Goal: Information Seeking & Learning: Check status

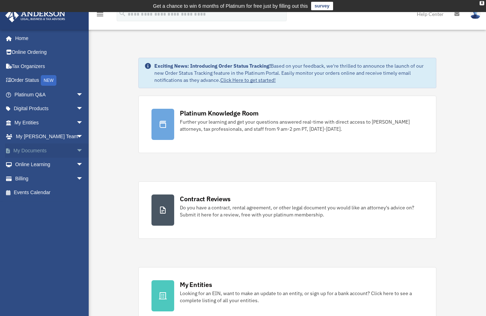
click at [76, 152] on span "arrow_drop_down" at bounding box center [83, 151] width 14 height 15
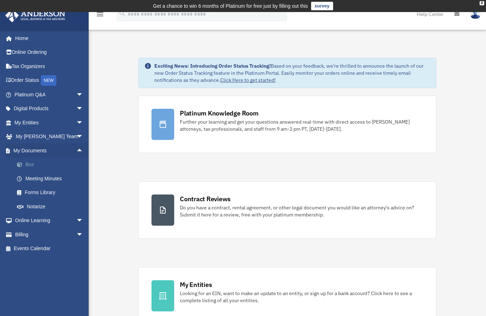
click at [22, 164] on span at bounding box center [23, 164] width 5 height 5
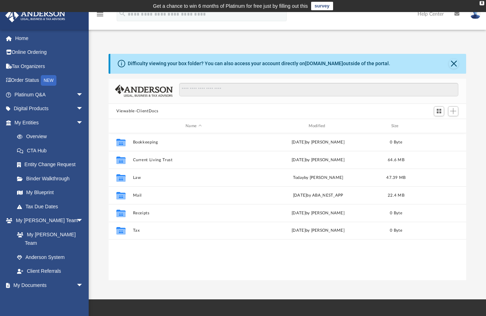
scroll to position [156, 352]
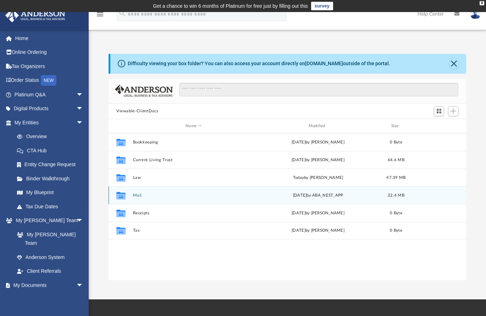
click at [135, 199] on div "Collaborated Folder Mail [DATE] by ABA_NEST_APP 22.4 MB" at bounding box center [286, 195] width 357 height 18
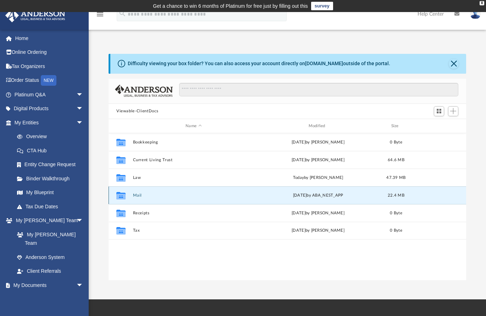
drag, startPoint x: 173, startPoint y: 191, endPoint x: 178, endPoint y: 191, distance: 5.0
click at [176, 191] on div "Collaborated Folder Mail [DATE] by ABA_NEST_APP 22.4 MB" at bounding box center [286, 195] width 357 height 18
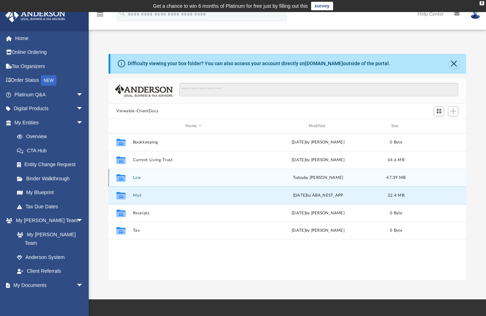
click at [121, 181] on icon "grid" at bounding box center [120, 179] width 9 height 6
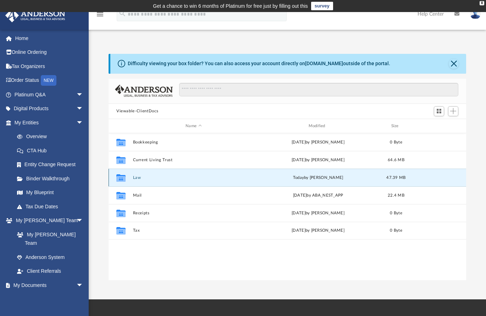
click at [121, 181] on icon "grid" at bounding box center [120, 179] width 9 height 6
click at [452, 62] on button "Close" at bounding box center [453, 64] width 10 height 10
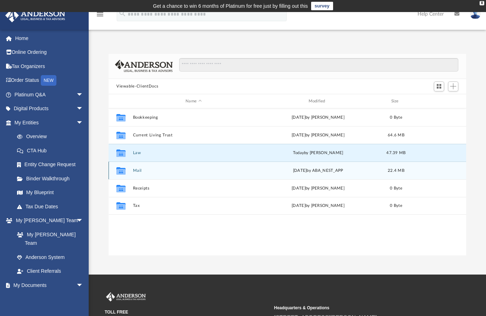
click at [131, 174] on div "Collaborated Folder Mail Fri Aug 15 2025 by ABA_NEST_APP 22.4 MB" at bounding box center [286, 171] width 357 height 18
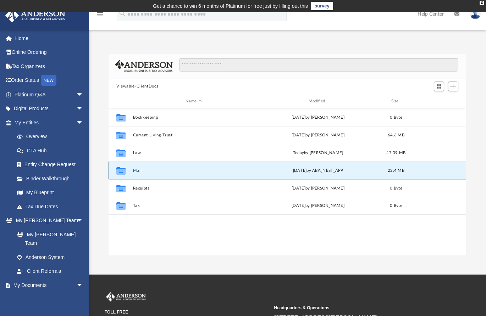
click at [118, 173] on icon "grid" at bounding box center [120, 172] width 9 height 6
click at [118, 172] on icon "grid" at bounding box center [120, 172] width 9 height 6
click at [323, 168] on div "Fri Aug 15 2025 by ABA_NEST_APP" at bounding box center [317, 171] width 121 height 6
click at [425, 168] on div "Collaborated Folder Mail Fri Aug 15 2025 by ABA_NEST_APP 22.4 MB" at bounding box center [286, 171] width 357 height 18
click at [395, 170] on span "22.4 MB" at bounding box center [395, 171] width 17 height 4
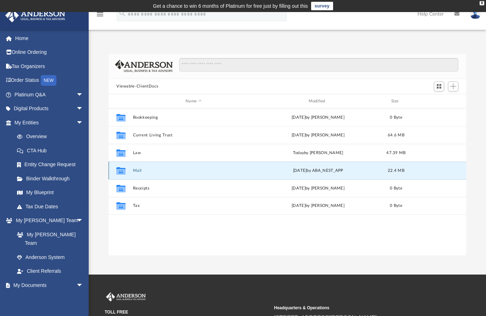
click at [121, 169] on icon "grid" at bounding box center [120, 172] width 9 height 6
click at [116, 173] on icon "grid" at bounding box center [120, 172] width 9 height 6
click at [124, 171] on icon "grid" at bounding box center [120, 172] width 9 height 6
click at [179, 171] on button "Mail" at bounding box center [193, 170] width 121 height 5
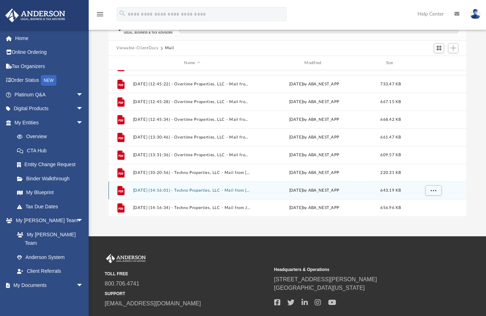
scroll to position [35, 0]
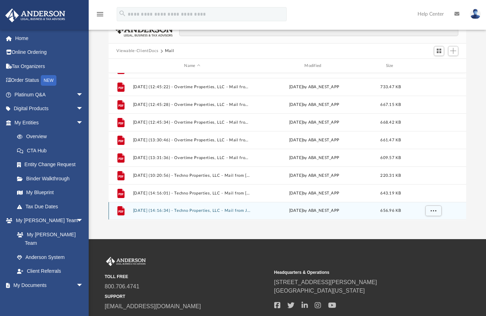
click at [202, 209] on button "2025.08.15 (14:16:34) - Techno Properties, LLC - Mail from Johnson County Clerk…" at bounding box center [192, 211] width 119 height 5
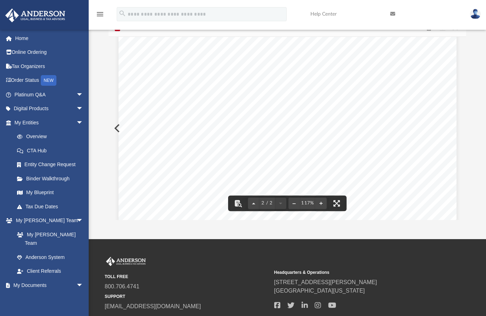
scroll to position [636, 0]
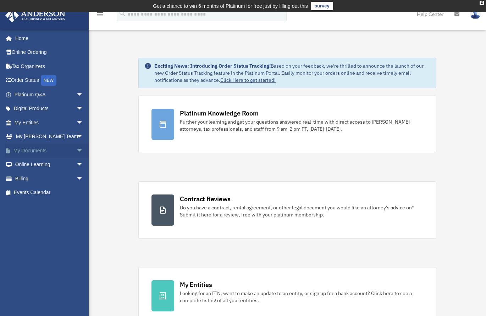
click at [65, 150] on link "My Documents arrow_drop_down" at bounding box center [49, 151] width 89 height 14
click at [76, 146] on span "arrow_drop_down" at bounding box center [83, 151] width 14 height 15
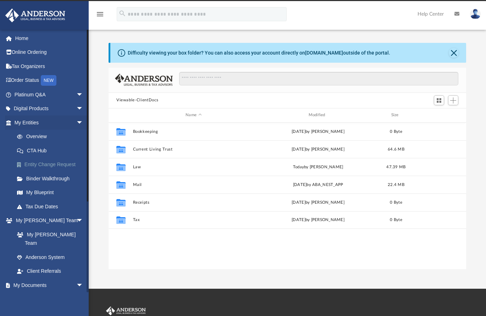
scroll to position [156, 352]
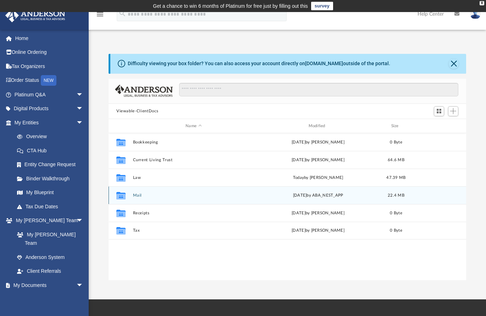
click at [210, 187] on div "Collaborated Folder Mail [DATE] by ABA_NEST_APP 22.4 MB" at bounding box center [286, 195] width 357 height 18
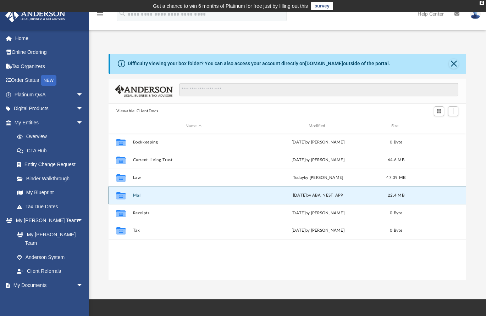
click at [204, 197] on button "Mail" at bounding box center [193, 195] width 121 height 5
click at [207, 195] on button "Mail" at bounding box center [193, 195] width 121 height 5
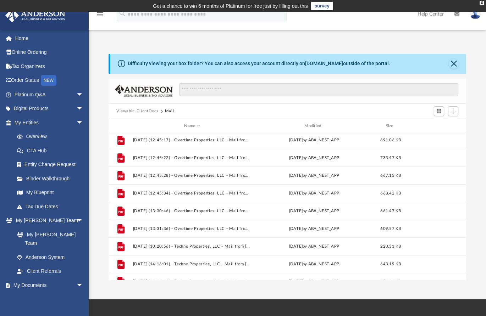
scroll to position [456, 0]
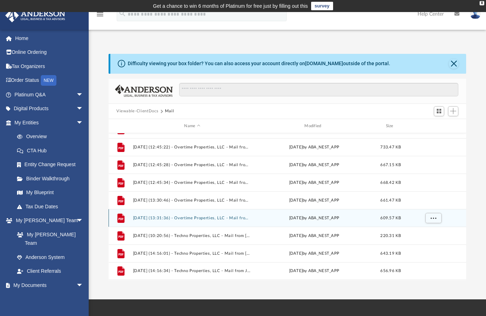
click at [225, 219] on button "[DATE] (13:31:36) - Overtime Properties, LLC - Mail from OVERTIME PROPERTIES LL…" at bounding box center [192, 218] width 119 height 5
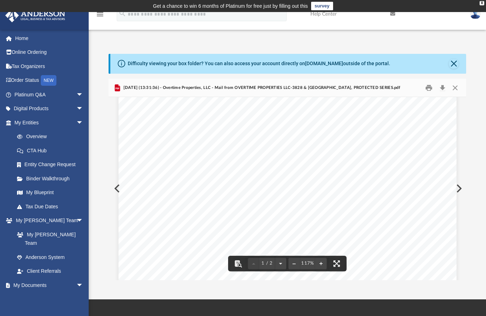
scroll to position [248, 0]
click at [458, 87] on button "Close" at bounding box center [454, 87] width 13 height 11
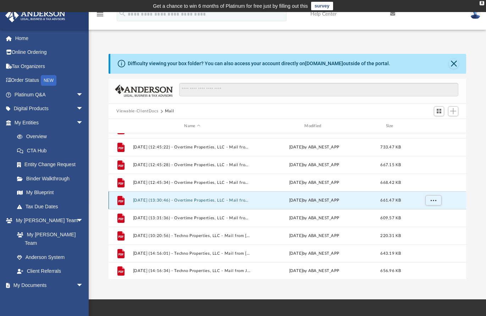
click at [239, 199] on button "2025.06.13 (13:30:46) - Overtime Properties, LLC - Mail from OVERTIME PROPERTIE…" at bounding box center [192, 200] width 119 height 5
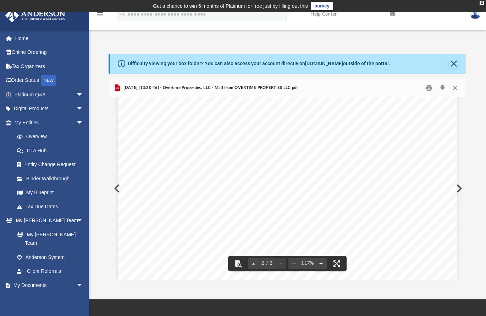
scroll to position [520, 0]
click at [452, 85] on button "Close" at bounding box center [454, 87] width 13 height 11
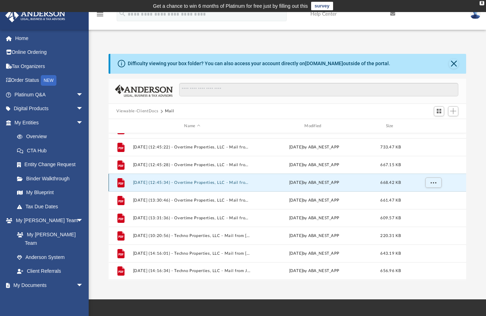
click at [176, 182] on button "2025.06.13 (12:45:34) - Overtime Properties, LLC - Mail from OVERTIME PROPERTIE…" at bounding box center [192, 182] width 119 height 5
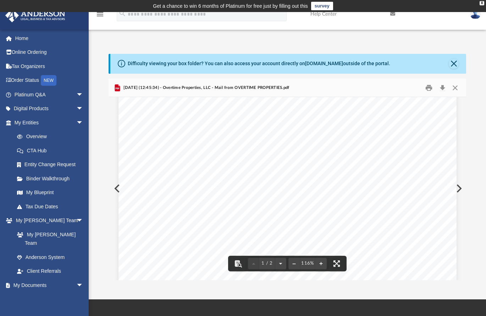
scroll to position [177, 0]
click at [452, 86] on button "Close" at bounding box center [454, 87] width 13 height 11
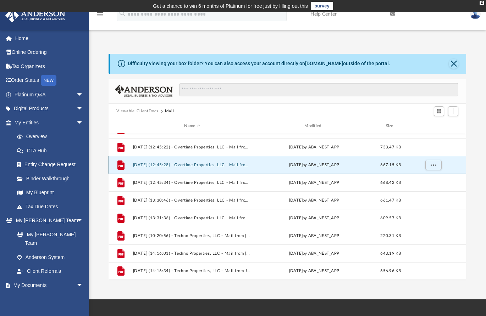
click at [215, 166] on button "2025.06.13 (12:45:28) - Overtime Properties, LLC - Mail from OVERTIME PROPERTIE…" at bounding box center [192, 165] width 119 height 5
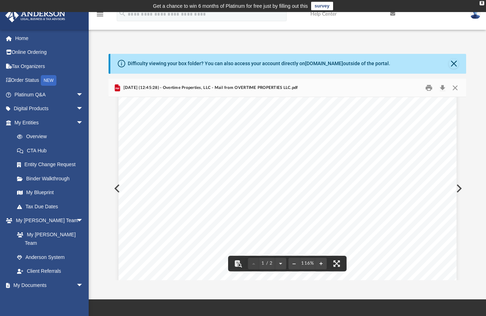
scroll to position [189, 0]
click at [456, 88] on button "Close" at bounding box center [454, 87] width 13 height 11
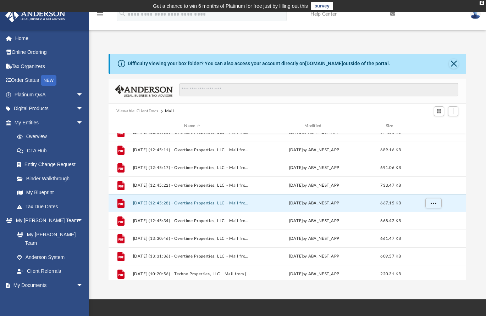
scroll to position [409, 0]
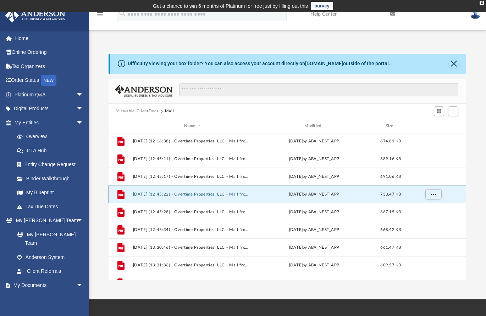
click at [231, 196] on button "2025.06.13 (12:45:22) - Overtime Properties, LLC - Mail from OVERTIME PROPERTIE…" at bounding box center [192, 194] width 119 height 5
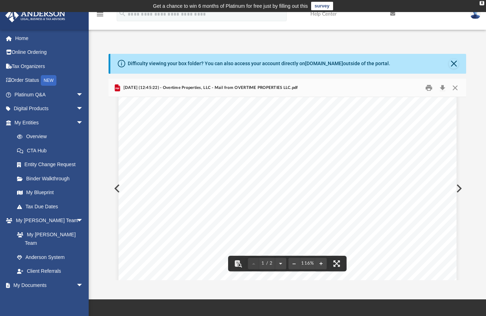
scroll to position [213, 0]
drag, startPoint x: 456, startPoint y: 89, endPoint x: 429, endPoint y: 109, distance: 33.7
click at [456, 89] on button "Close" at bounding box center [454, 87] width 13 height 11
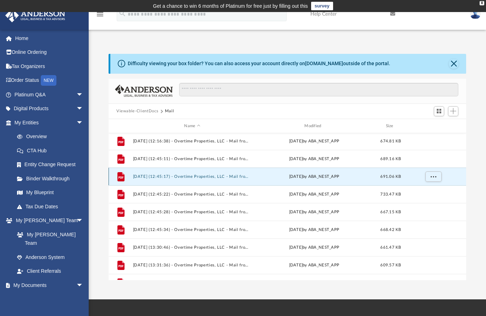
click at [201, 176] on button "2025.06.13 (12:45:17) - Overtime Properties, LLC - Mail from OVERTIME PROPERTIE…" at bounding box center [192, 176] width 119 height 5
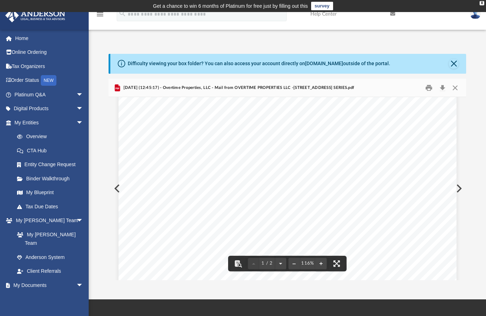
scroll to position [177, 0]
drag, startPoint x: 455, startPoint y: 90, endPoint x: 451, endPoint y: 91, distance: 4.0
click at [455, 90] on button "Close" at bounding box center [454, 87] width 13 height 11
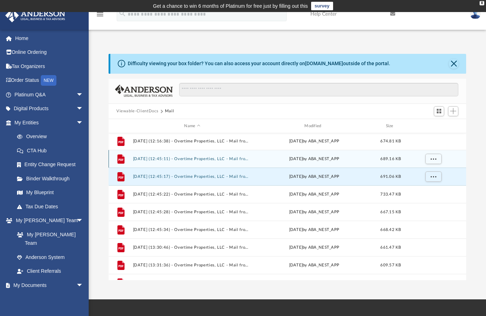
click at [197, 158] on button "2025.06.13 (12:45:11) - Overtime Properties, LLC - Mail from OVERTIME PROPERTIE…" at bounding box center [192, 159] width 119 height 5
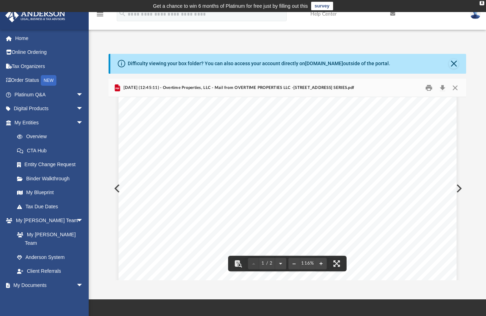
scroll to position [153, 0]
click at [457, 86] on button "Close" at bounding box center [454, 87] width 13 height 11
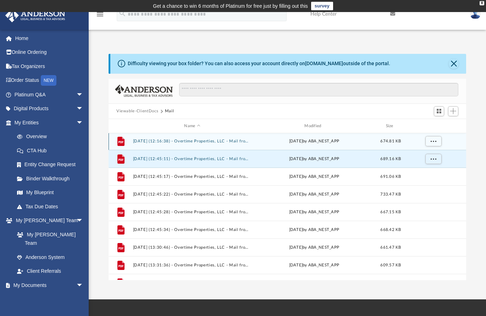
click at [217, 142] on button "2025.06.13 (12:16:38) - Overtime Properties, LLC - Mail from OVERTIME PROPERTIE…" at bounding box center [192, 141] width 119 height 5
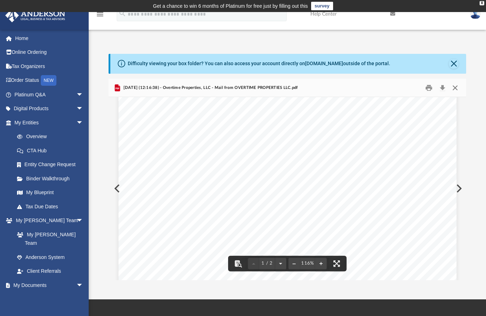
drag, startPoint x: 457, startPoint y: 87, endPoint x: 444, endPoint y: 94, distance: 13.9
click at [457, 87] on button "Close" at bounding box center [454, 87] width 13 height 11
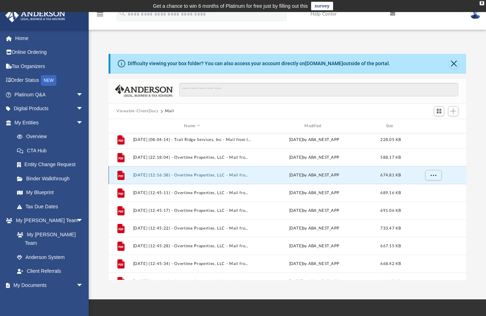
scroll to position [372, 0]
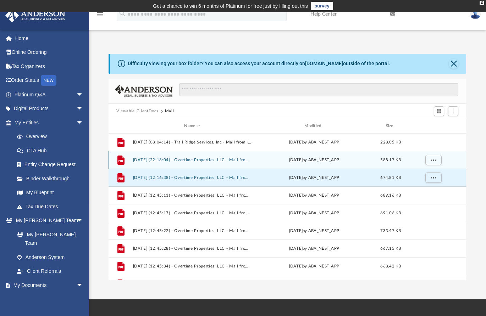
click at [190, 160] on button "2025.06.12 (22:18:04) - Overtime Properties, LLC - Mail from OVERTIME PROPERTIE…" at bounding box center [192, 160] width 119 height 5
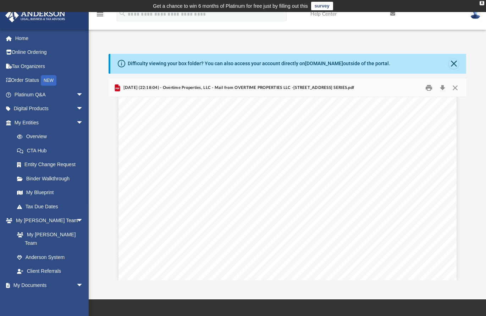
scroll to position [130, 0]
click at [455, 87] on button "Close" at bounding box center [454, 87] width 13 height 11
